Goal: Check status: Check status

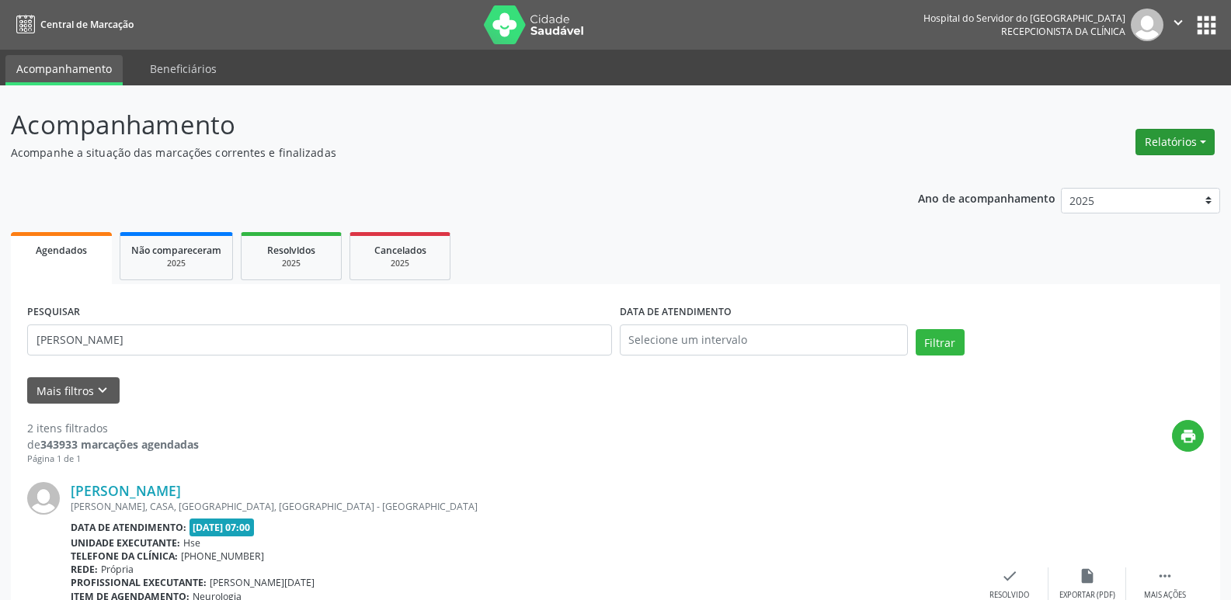
click at [1201, 148] on button "Relatórios" at bounding box center [1175, 142] width 79 height 26
click at [1148, 176] on link "Agendamentos" at bounding box center [1132, 176] width 167 height 22
select select "9"
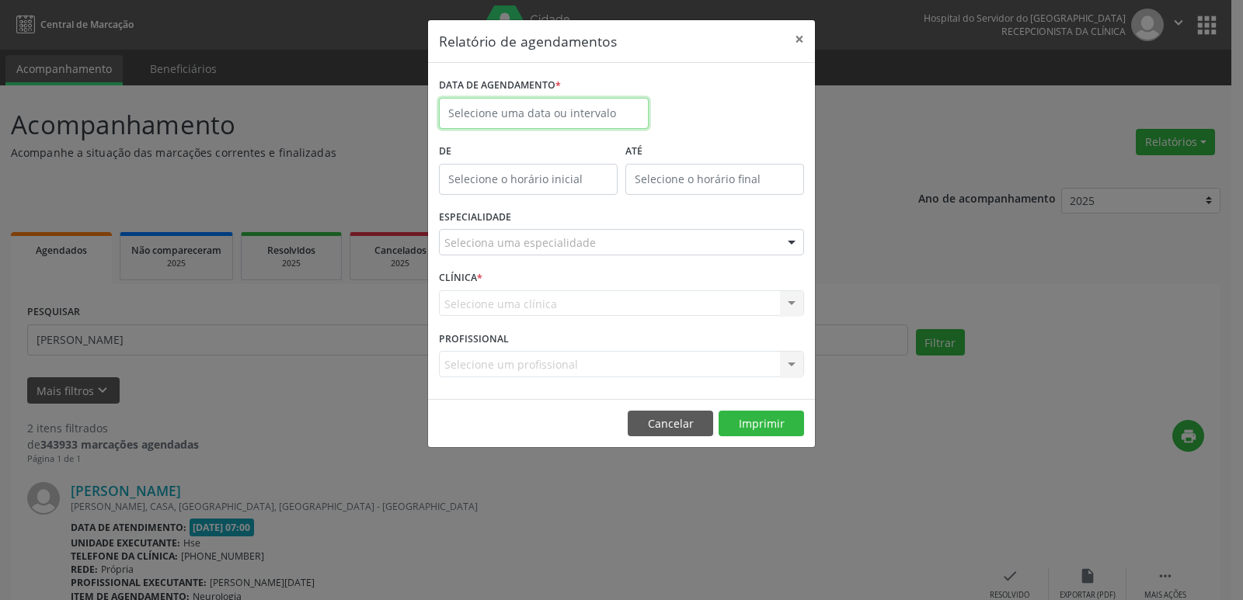
click at [624, 123] on input "text" at bounding box center [544, 113] width 210 height 31
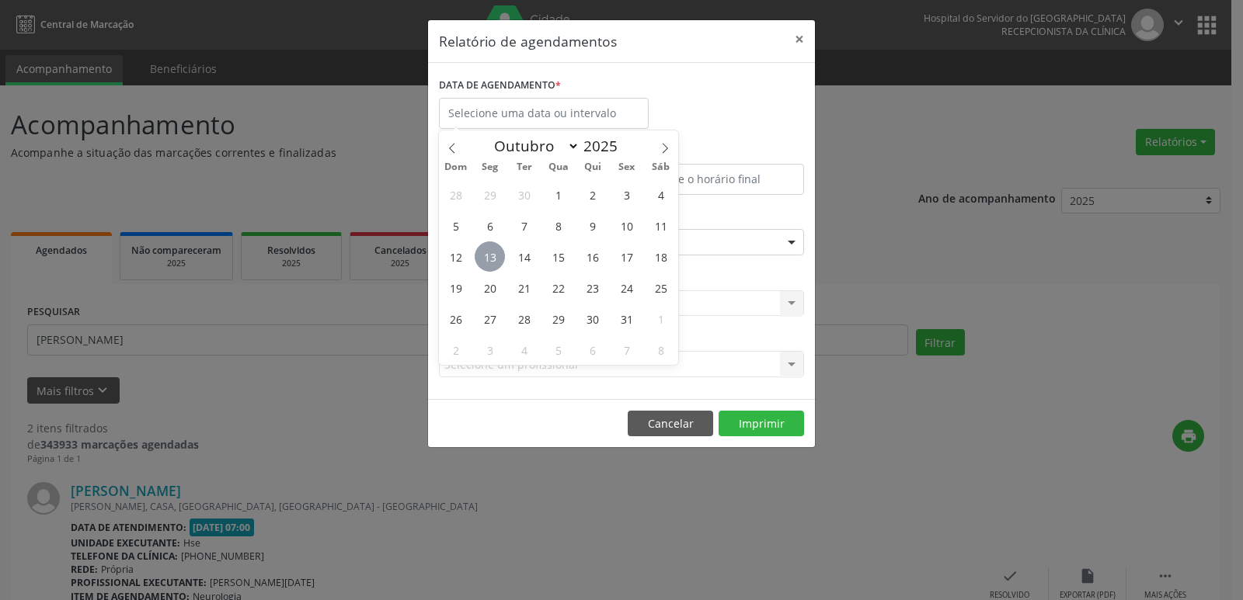
click at [493, 251] on span "13" at bounding box center [490, 257] width 30 height 30
type input "[DATE]"
click at [493, 251] on span "13" at bounding box center [490, 257] width 30 height 30
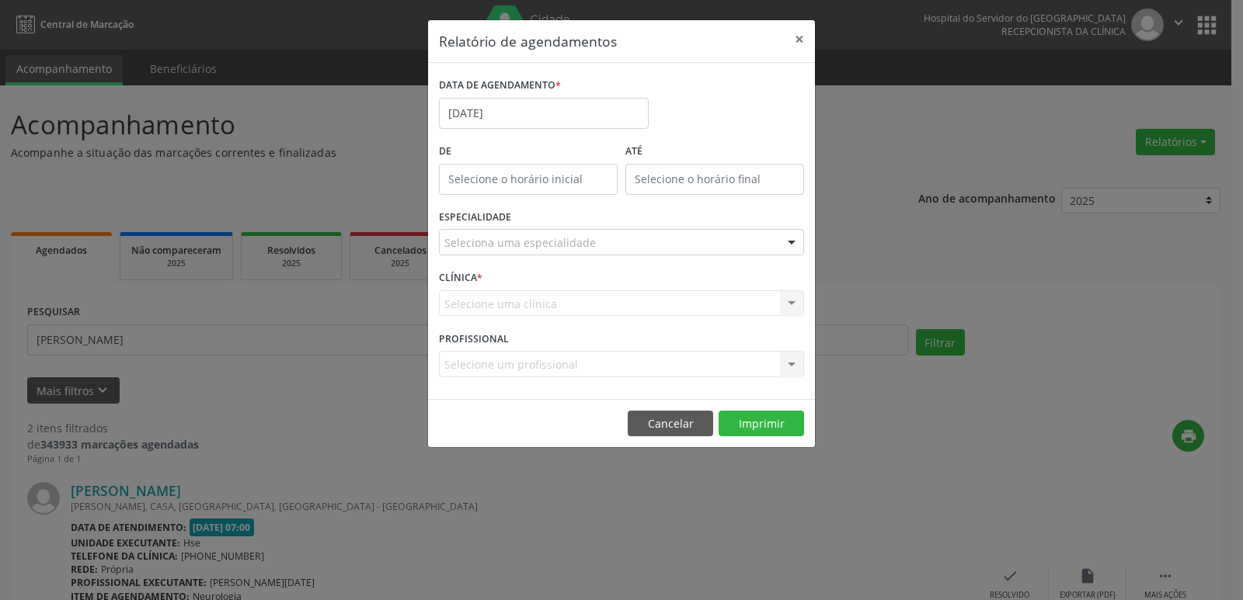
click at [702, 241] on div "Seleciona uma especialidade" at bounding box center [621, 242] width 365 height 26
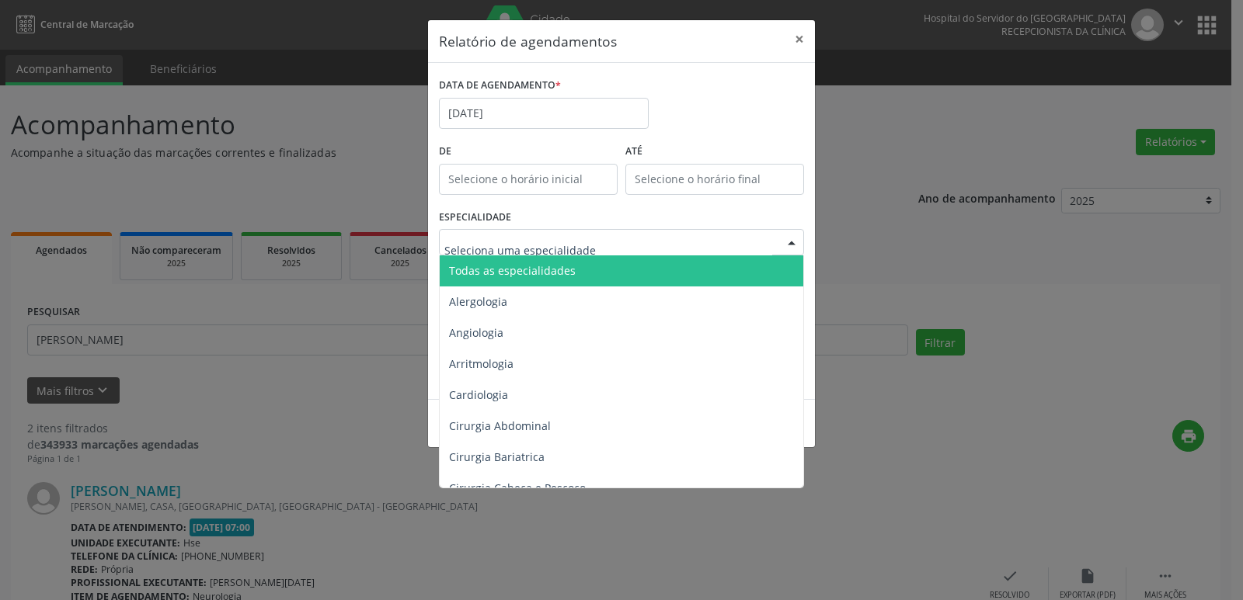
click at [698, 273] on span "Todas as especialidades" at bounding box center [623, 271] width 366 height 31
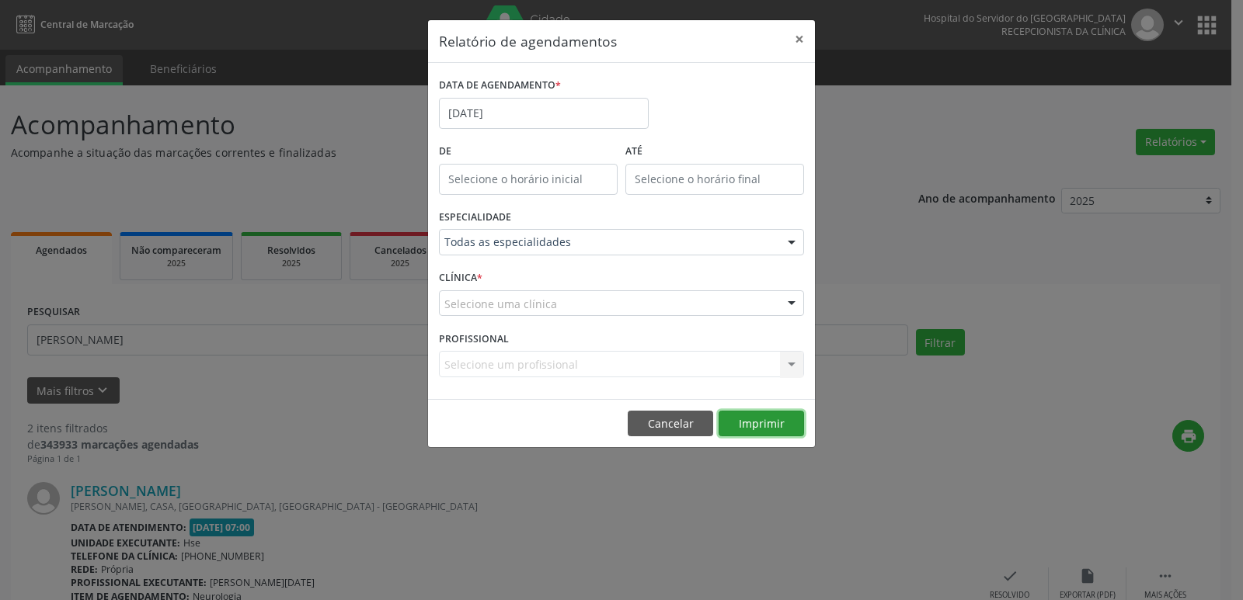
click at [742, 424] on button "Imprimir" at bounding box center [760, 424] width 85 height 26
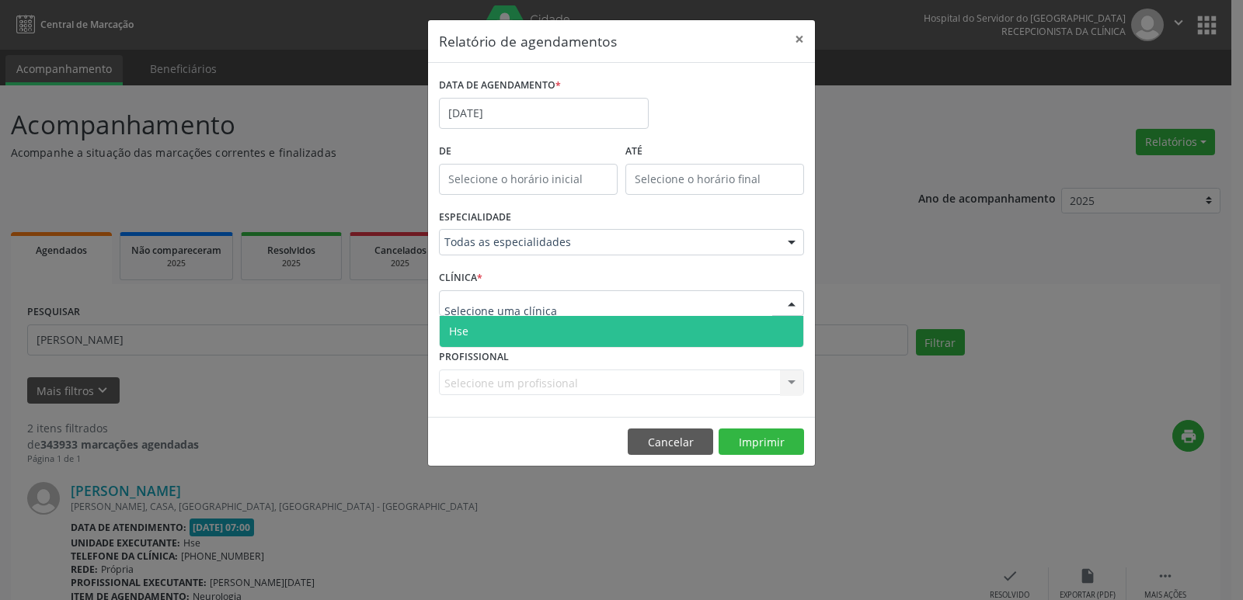
click at [750, 303] on div at bounding box center [621, 304] width 365 height 26
click at [746, 332] on span "Hse" at bounding box center [622, 331] width 364 height 31
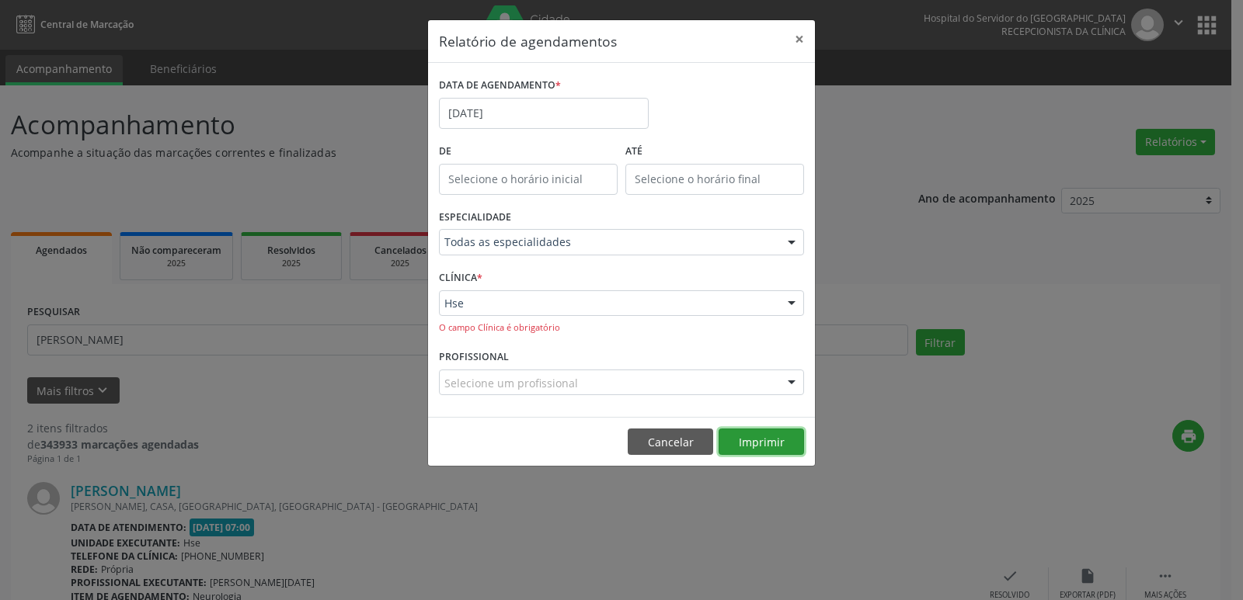
click at [749, 442] on button "Imprimir" at bounding box center [760, 442] width 85 height 26
